Goal: Task Accomplishment & Management: Manage account settings

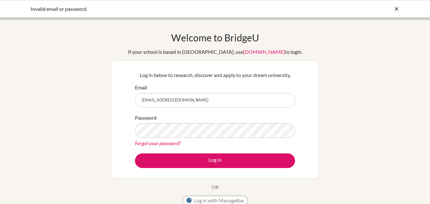
click at [156, 143] on link "Forgot your password?" at bounding box center [158, 143] width 46 height 6
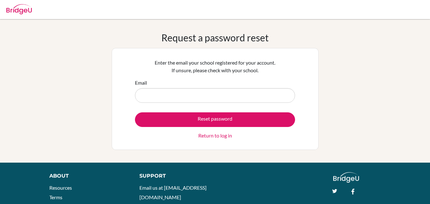
type input "1612017@aluno.cmc.com.br"
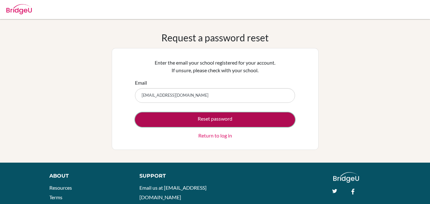
click at [176, 122] on button "Reset password" at bounding box center [215, 119] width 160 height 15
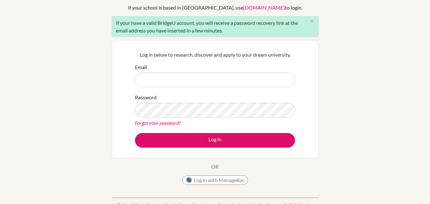
scroll to position [45, 0]
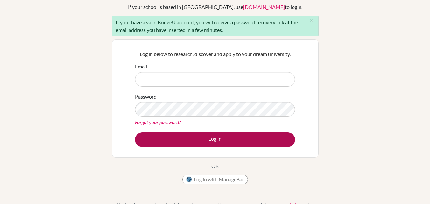
type input "[EMAIL_ADDRESS][DOMAIN_NAME]"
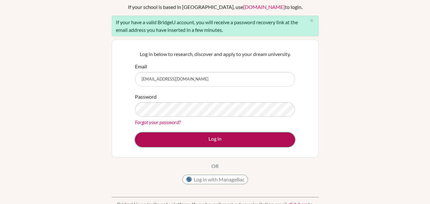
click at [172, 138] on button "Log in" at bounding box center [215, 140] width 160 height 15
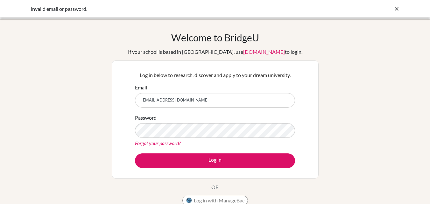
click at [164, 144] on link "Forgot your password?" at bounding box center [158, 143] width 46 height 6
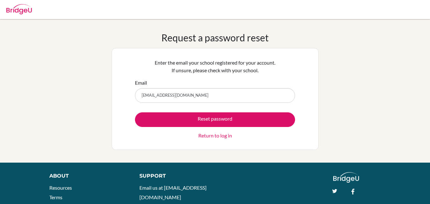
type input "[EMAIL_ADDRESS][DOMAIN_NAME]"
click at [101, 134] on div "Request a password reset Enter the email your school registered for your accoun…" at bounding box center [215, 91] width 430 height 118
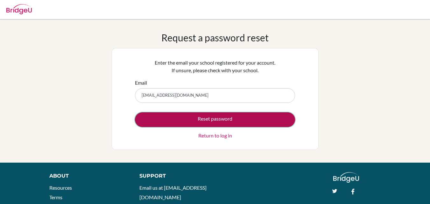
click at [145, 120] on button "Reset password" at bounding box center [215, 119] width 160 height 15
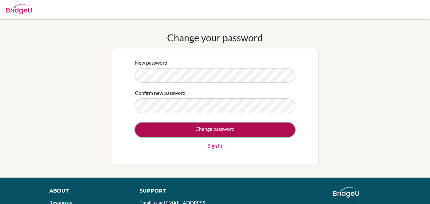
click at [154, 134] on input "Change password" at bounding box center [215, 130] width 160 height 15
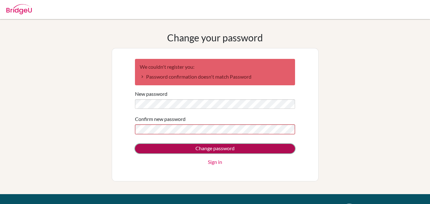
click at [148, 146] on input "Change password" at bounding box center [215, 149] width 160 height 10
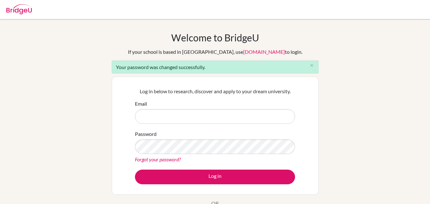
type input "[EMAIL_ADDRESS][DOMAIN_NAME]"
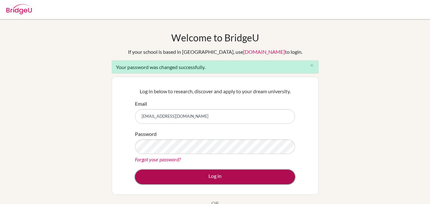
click at [154, 182] on button "Log in" at bounding box center [215, 177] width 160 height 15
